Goal: Find specific page/section: Find specific page/section

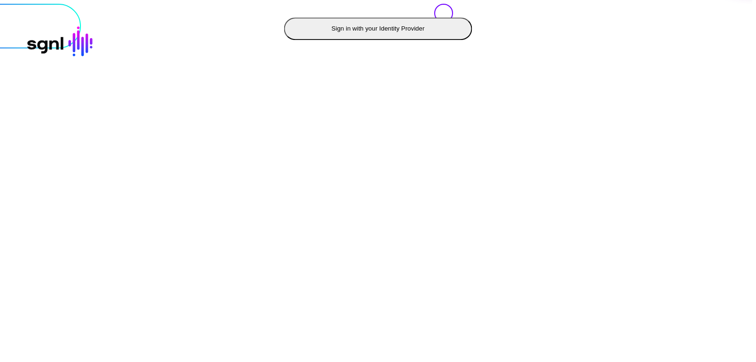
click at [284, 40] on button "Sign in with your Identity Provider" at bounding box center [378, 28] width 188 height 23
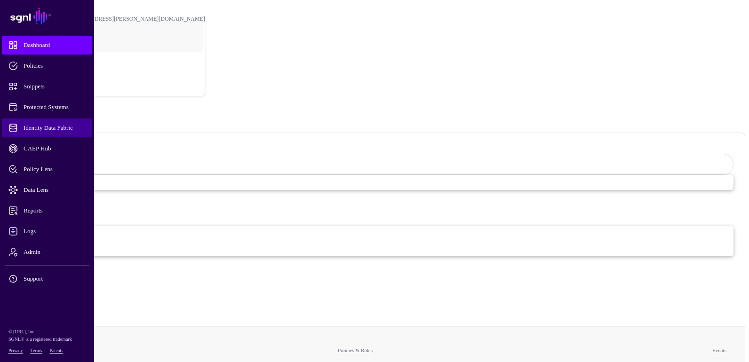
click at [65, 126] on span "Identity Data Fabric" at bounding box center [54, 127] width 92 height 9
